Goal: Transaction & Acquisition: Download file/media

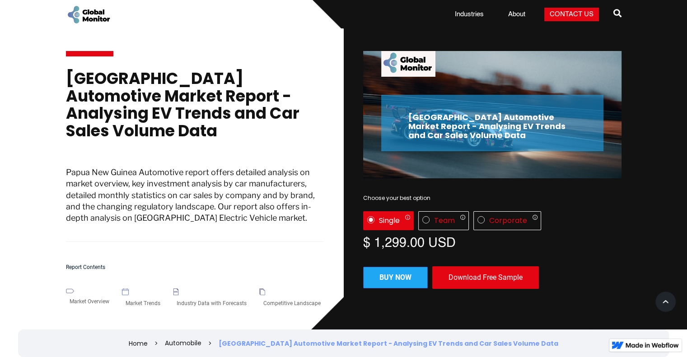
click at [492, 276] on div "Download Free Sample" at bounding box center [485, 278] width 107 height 23
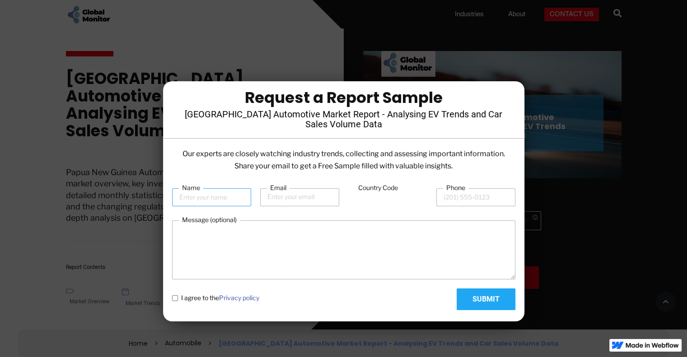
click at [193, 198] on input "Name" at bounding box center [211, 197] width 79 height 18
click at [183, 199] on input "[PERSON_NAME]" at bounding box center [211, 197] width 79 height 18
type input "[PERSON_NAME]"
click at [284, 198] on input "Email" at bounding box center [299, 197] width 79 height 18
type input "[EMAIL_ADDRESS][DOMAIN_NAME]"
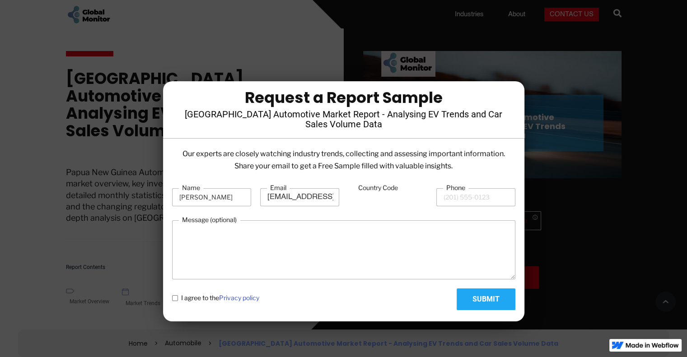
click at [368, 199] on input "Country Code" at bounding box center [387, 197] width 79 height 17
click at [390, 197] on input "Country Code" at bounding box center [387, 197] width 79 height 17
click at [453, 197] on input "Phone" at bounding box center [475, 197] width 79 height 18
type input "67578348354"
click at [384, 193] on input "Country Code" at bounding box center [387, 197] width 79 height 17
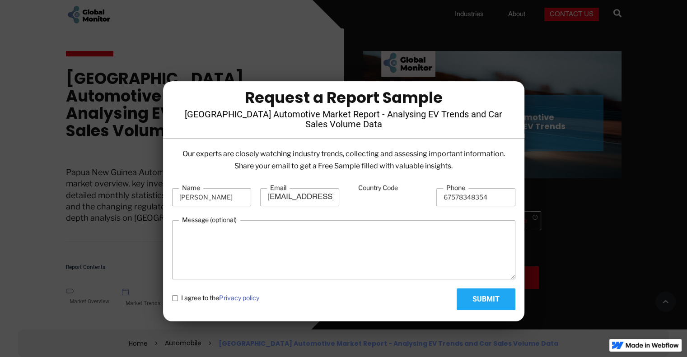
click at [176, 298] on policy "I agree to the Privacy policy" at bounding box center [175, 298] width 6 height 6
checkbox policy "true"
click at [501, 297] on input "Submit" at bounding box center [486, 300] width 59 height 22
click at [380, 197] on input "Country Code" at bounding box center [387, 197] width 79 height 17
click at [383, 218] on form "Name [PERSON_NAME] Email [EMAIL_ADDRESS][DOMAIN_NAME] Country Code Phone 675783…" at bounding box center [343, 246] width 343 height 127
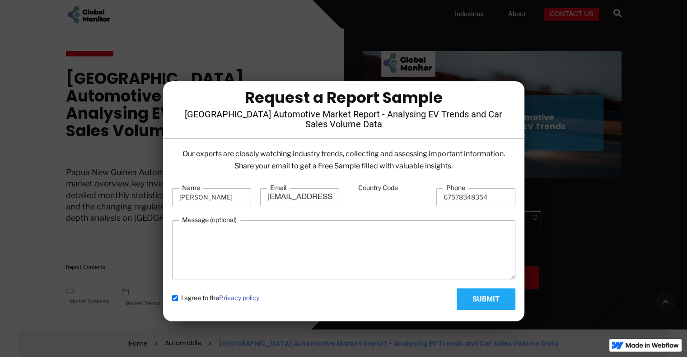
click at [370, 188] on label "Country Code" at bounding box center [378, 187] width 46 height 9
click at [370, 189] on input "Country Code" at bounding box center [387, 197] width 79 height 17
click at [355, 196] on input "Country Code" at bounding box center [387, 197] width 79 height 17
click at [348, 196] on input "Country Code" at bounding box center [387, 197] width 79 height 17
click at [456, 197] on input "67578348354" at bounding box center [475, 197] width 79 height 18
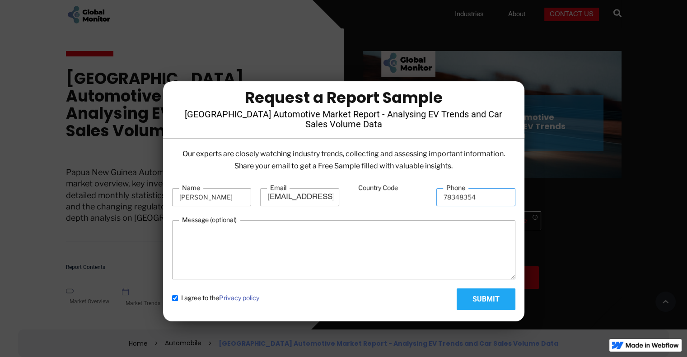
type input "78348354"
click at [386, 197] on input "Country Code" at bounding box center [387, 197] width 79 height 17
click at [377, 188] on label "Country Code" at bounding box center [378, 187] width 46 height 9
click at [377, 189] on input "67" at bounding box center [387, 197] width 79 height 17
click at [377, 188] on label "Country Code" at bounding box center [378, 187] width 46 height 9
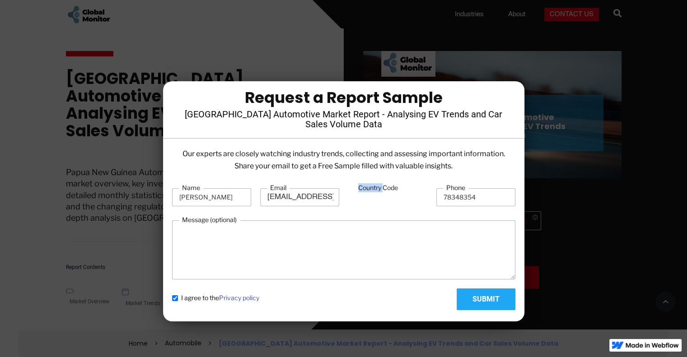
click at [377, 189] on input "67" at bounding box center [387, 197] width 79 height 17
click at [377, 188] on label "Country Code" at bounding box center [378, 187] width 46 height 9
click at [377, 189] on input "67" at bounding box center [387, 197] width 79 height 17
click at [370, 195] on input "67" at bounding box center [387, 197] width 79 height 17
click at [365, 197] on input "67" at bounding box center [387, 197] width 79 height 17
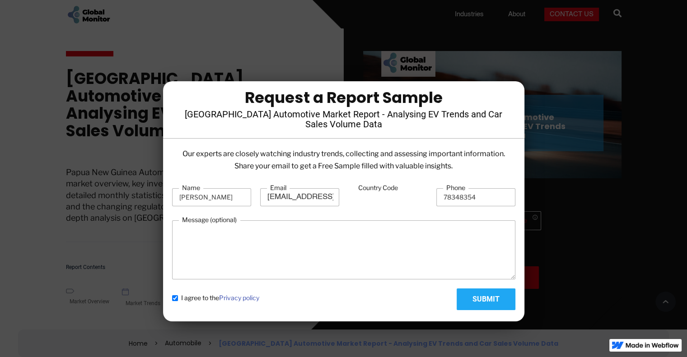
click at [354, 198] on input "67" at bounding box center [387, 197] width 79 height 17
click at [369, 184] on label "Country Code" at bounding box center [378, 187] width 46 height 9
click at [369, 189] on input "67" at bounding box center [387, 197] width 79 height 17
click at [369, 184] on label "Country Code" at bounding box center [378, 187] width 46 height 9
click at [369, 189] on input "67" at bounding box center [387, 197] width 79 height 17
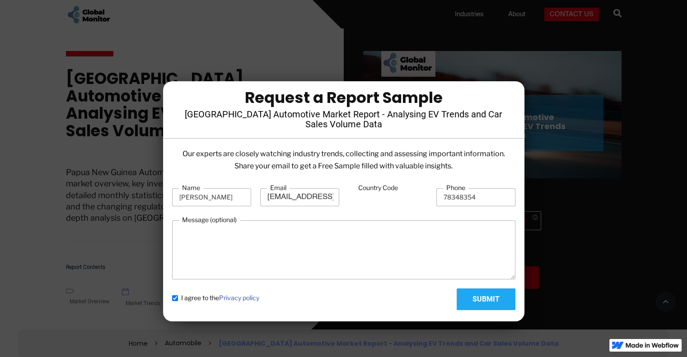
click at [387, 197] on input "67" at bounding box center [387, 197] width 79 height 17
click at [410, 202] on input "67" at bounding box center [387, 197] width 79 height 17
click at [359, 193] on input "67" at bounding box center [387, 197] width 79 height 17
type input "6677"
click at [476, 298] on input "Submit" at bounding box center [486, 300] width 59 height 22
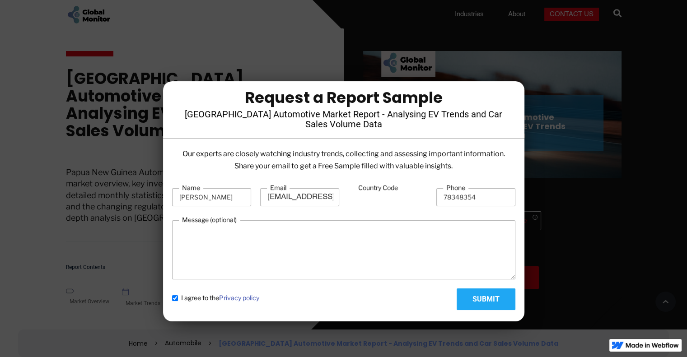
type input "Please wait..."
